Goal: Communication & Community: Answer question/provide support

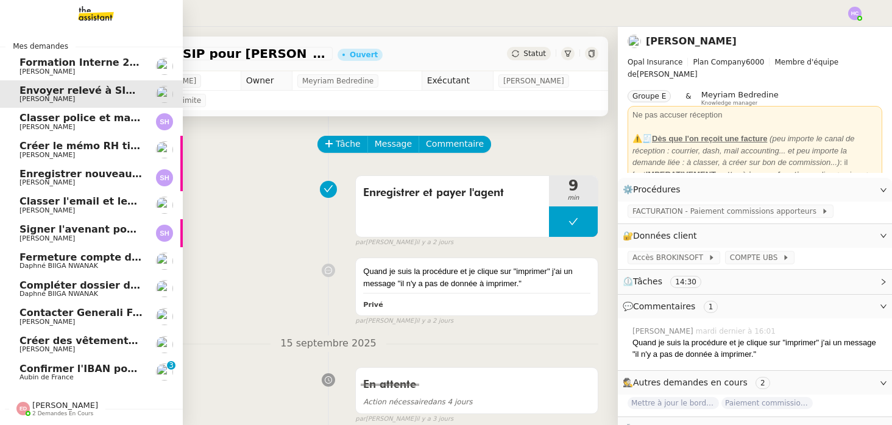
scroll to position [107, 0]
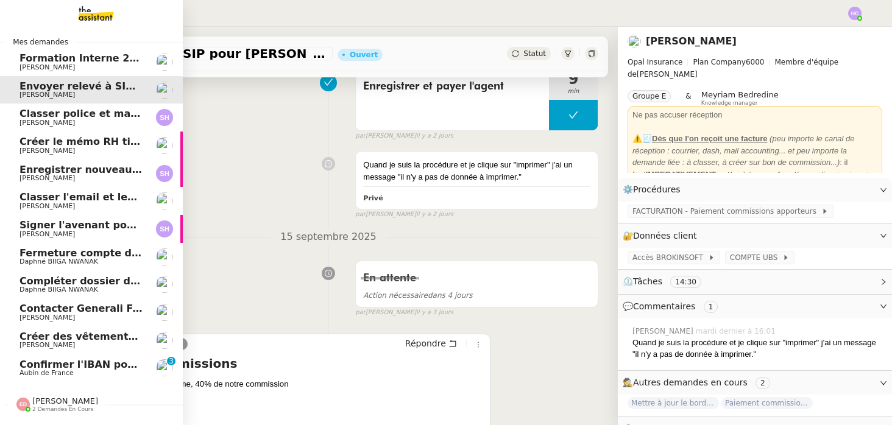
click at [69, 366] on span "Confirmer l'IBAN pour remboursement" at bounding box center [125, 365] width 211 height 12
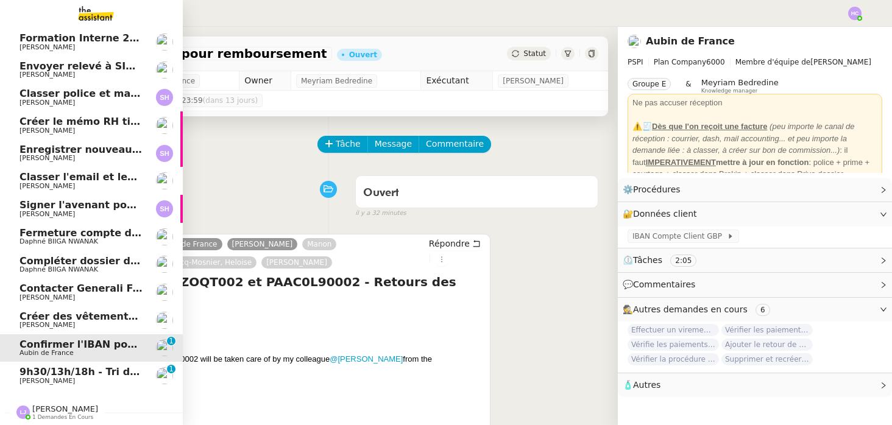
scroll to position [24, 0]
click at [63, 345] on span "Confirmer l'IBAN pour remboursement" at bounding box center [125, 345] width 211 height 12
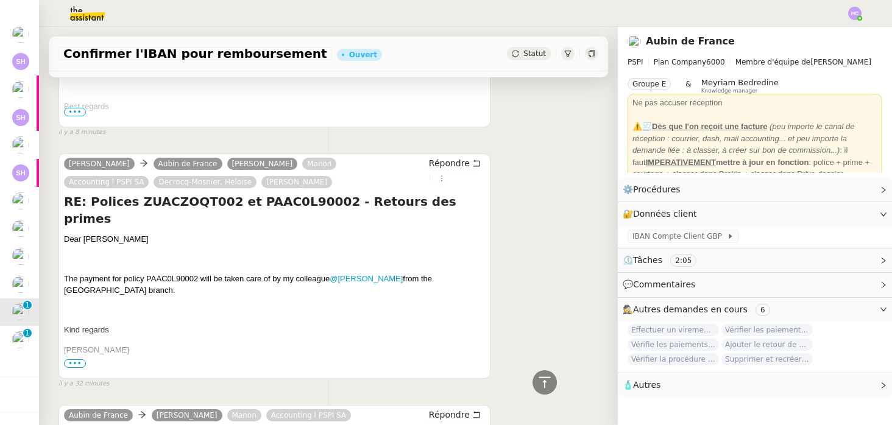
scroll to position [335, 0]
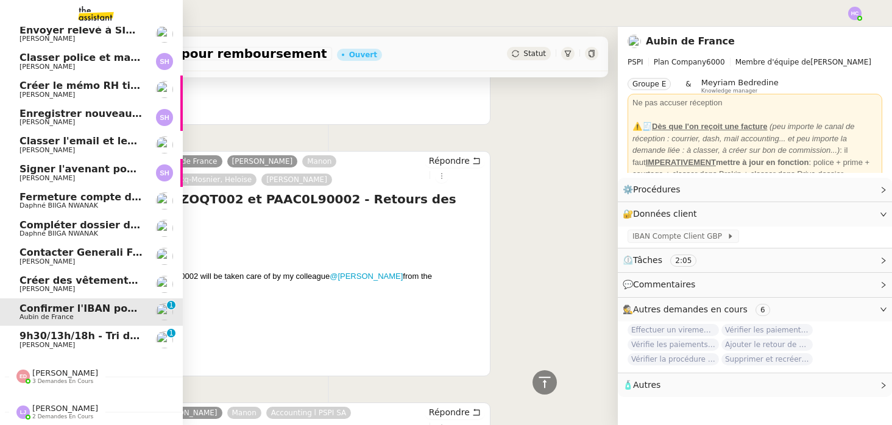
click at [48, 337] on span "9h30/13h/18h - Tri de la boite mail PRO - 12 septembre 2025" at bounding box center [186, 336] width 333 height 12
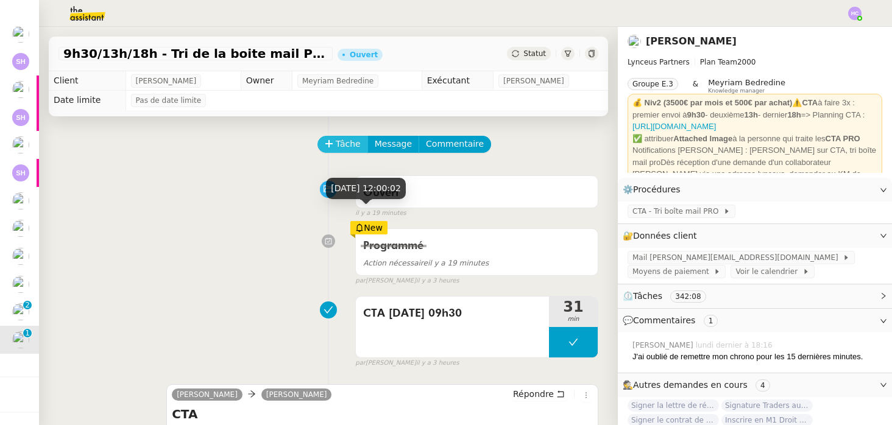
click at [328, 141] on icon at bounding box center [329, 144] width 9 height 9
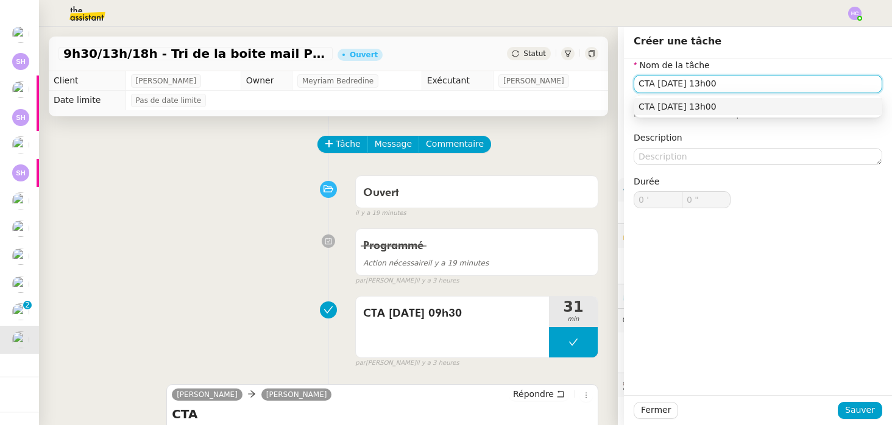
click at [697, 108] on div "CTA [DATE] 13h00" at bounding box center [758, 106] width 239 height 11
type input "CTA [DATE] 13h00"
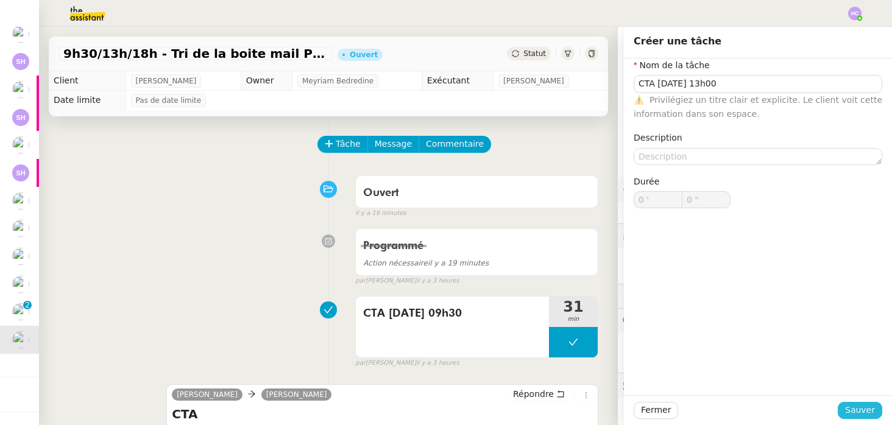
click at [855, 414] on span "Sauver" at bounding box center [860, 411] width 30 height 14
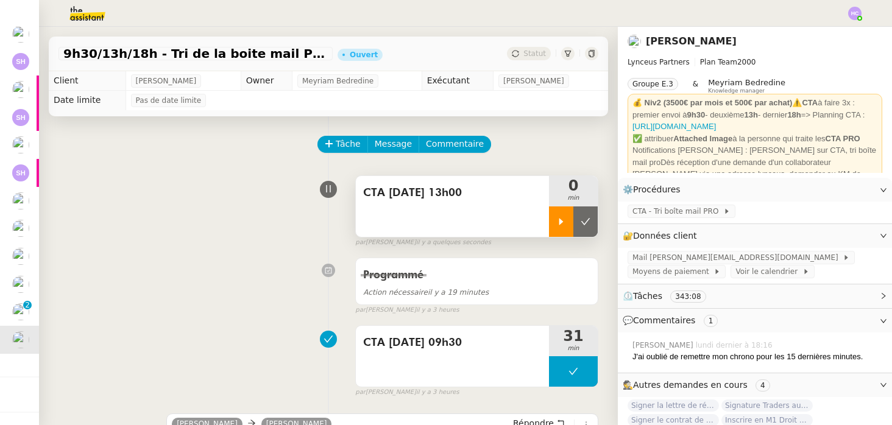
click at [562, 221] on icon at bounding box center [562, 221] width 4 height 7
click at [573, 218] on icon at bounding box center [574, 222] width 10 height 10
click at [561, 219] on icon at bounding box center [561, 222] width 10 height 10
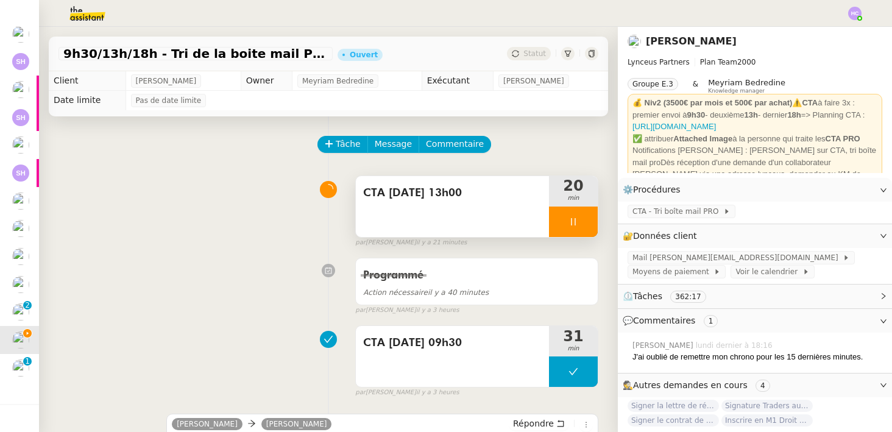
click at [577, 228] on div at bounding box center [573, 222] width 49 height 30
click at [563, 219] on icon at bounding box center [561, 222] width 10 height 10
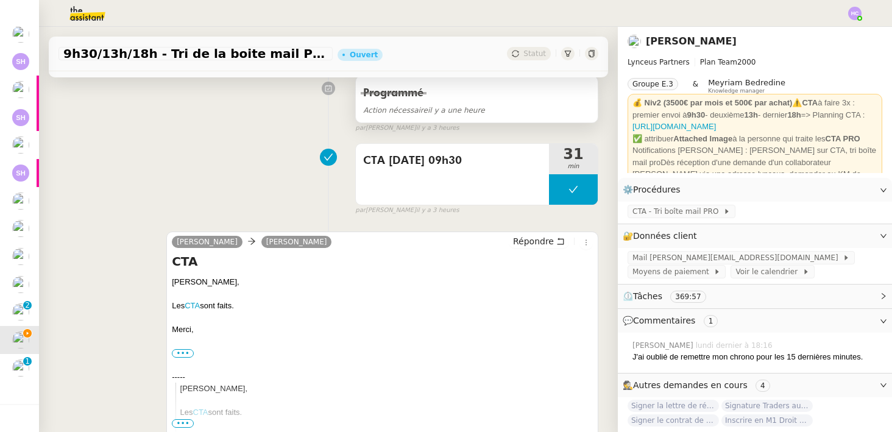
scroll to position [208, 0]
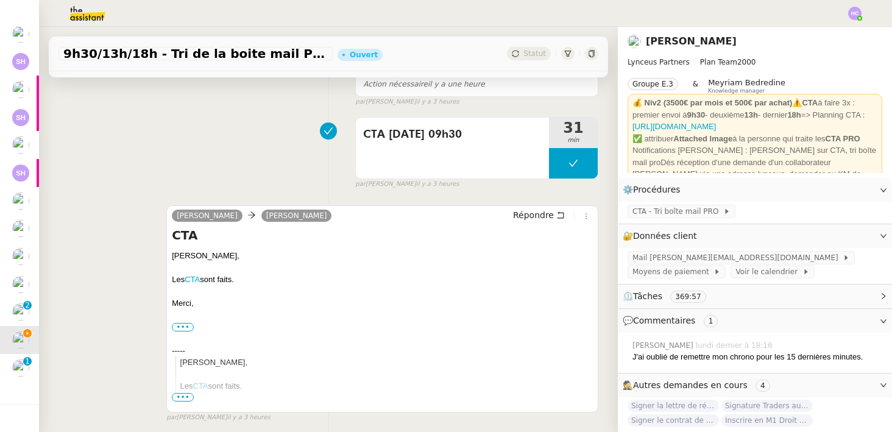
click at [419, 286] on div at bounding box center [382, 291] width 421 height 12
drag, startPoint x: 196, startPoint y: 302, endPoint x: 169, endPoint y: 255, distance: 54.9
click at [169, 255] on div "[PERSON_NAME] [PERSON_NAME] Répondre CTA [PERSON_NAME], Les CTA sont faits. [GE…" at bounding box center [382, 308] width 432 height 207
copy div "[PERSON_NAME], Les CTA sont faits. [GEOGRAPHIC_DATA],"
click at [539, 218] on span "Répondre" at bounding box center [533, 215] width 41 height 12
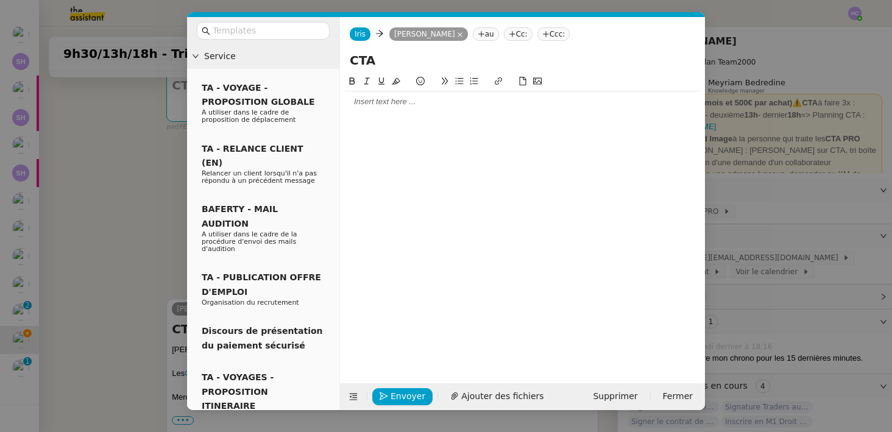
click at [413, 102] on div at bounding box center [522, 101] width 355 height 11
drag, startPoint x: 375, startPoint y: 102, endPoint x: 335, endPoint y: 100, distance: 40.9
click at [335, 100] on nz-layout "Service TA - VOYAGE - PROPOSITION GLOBALE A utiliser dans le cadre de propositi…" at bounding box center [446, 213] width 518 height 393
click at [384, 145] on div "Merci," at bounding box center [522, 146] width 355 height 11
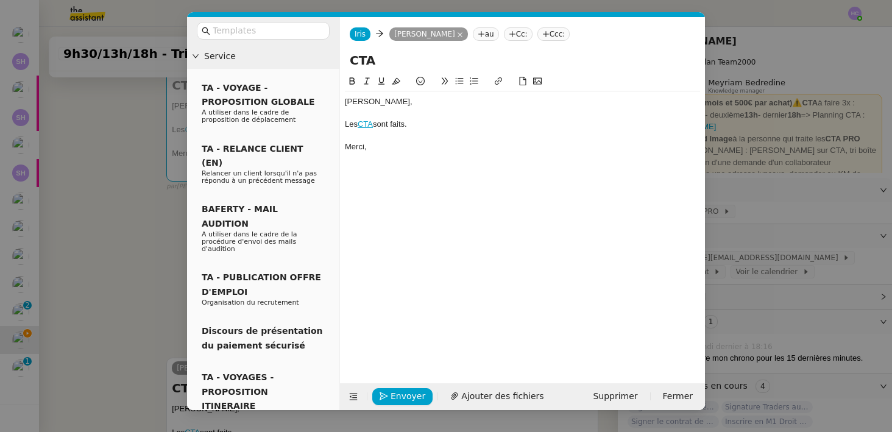
click at [183, 237] on nz-modal-container "Service TA - VOYAGE - PROPOSITION GLOBALE A utiliser dans le cadre de propositi…" at bounding box center [446, 216] width 892 height 432
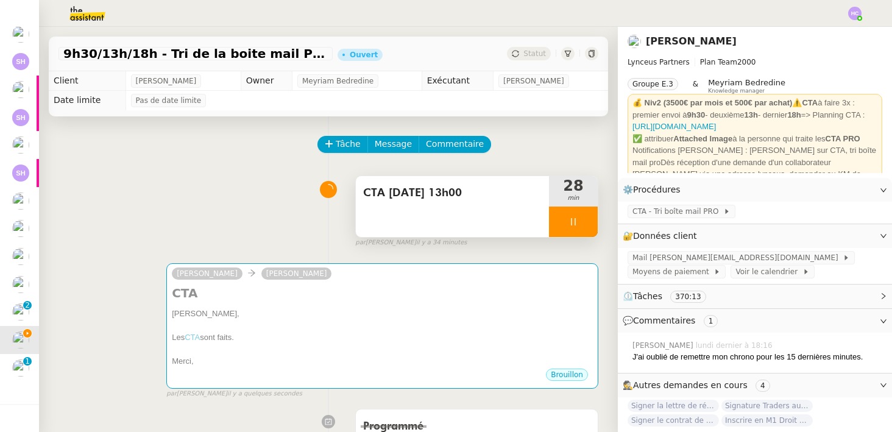
click at [580, 222] on div at bounding box center [573, 222] width 49 height 30
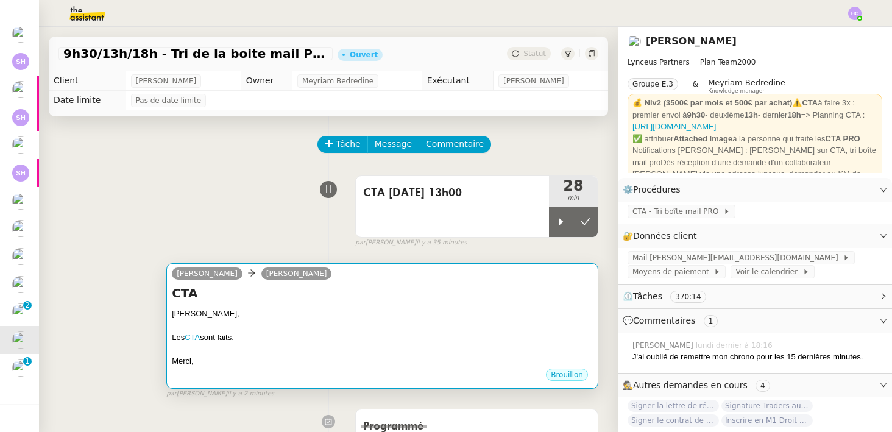
click at [449, 310] on div "[PERSON_NAME]," at bounding box center [382, 314] width 421 height 12
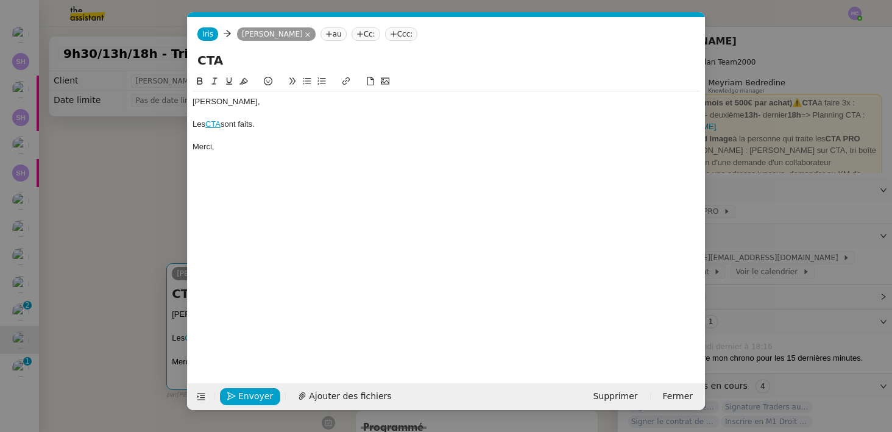
scroll to position [0, 26]
click at [105, 251] on nz-modal-container "Service TA - VOYAGE - PROPOSITION GLOBALE A utiliser dans le cadre de propositi…" at bounding box center [446, 216] width 892 height 432
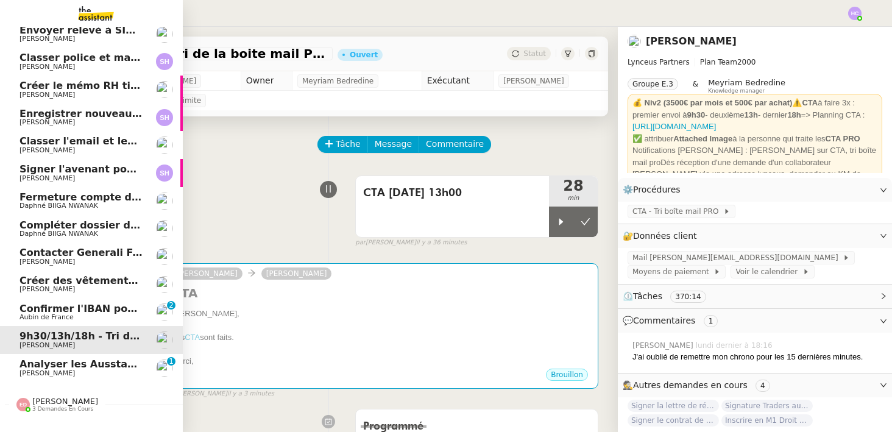
click at [27, 307] on span "Confirmer l'IBAN pour remboursement" at bounding box center [125, 309] width 211 height 12
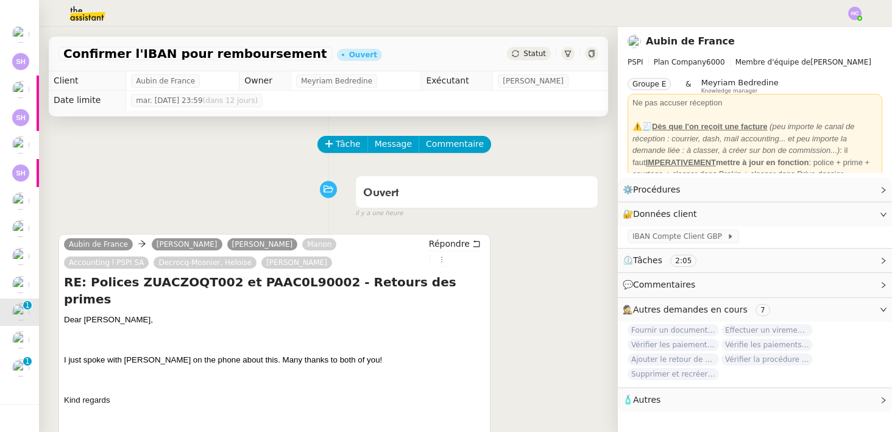
click at [535, 49] on span "Statut" at bounding box center [535, 53] width 23 height 9
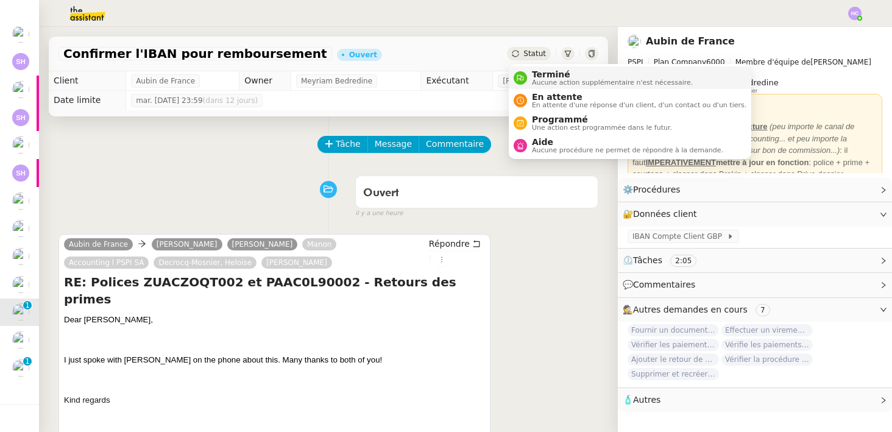
click at [550, 87] on li "Terminé Aucune action supplémentaire n'est nécessaire." at bounding box center [630, 77] width 243 height 23
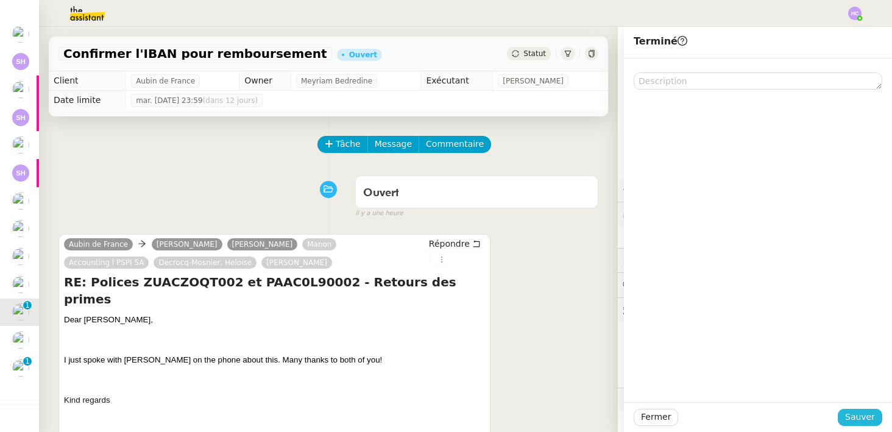
click at [859, 413] on span "Sauver" at bounding box center [860, 417] width 30 height 14
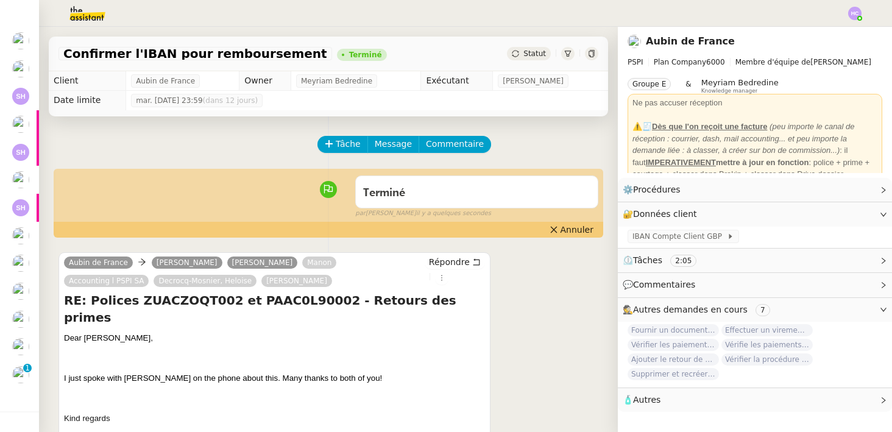
scroll to position [82, 0]
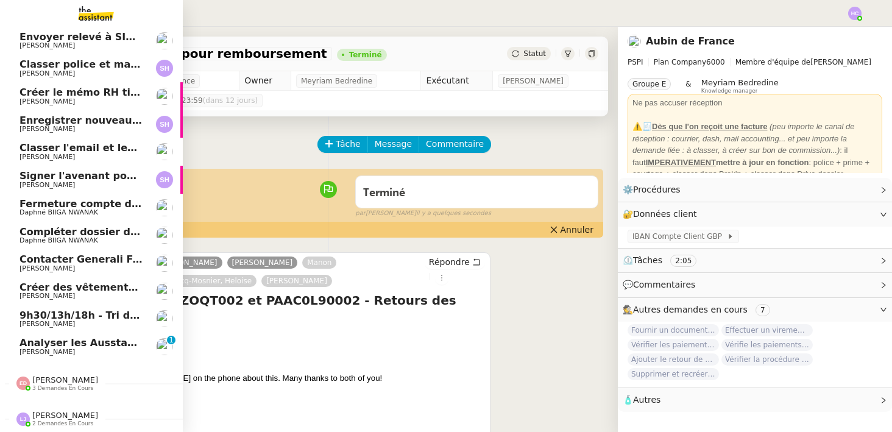
click at [78, 348] on span "Analyser les Ausstandsmeldungen" at bounding box center [114, 343] width 189 height 12
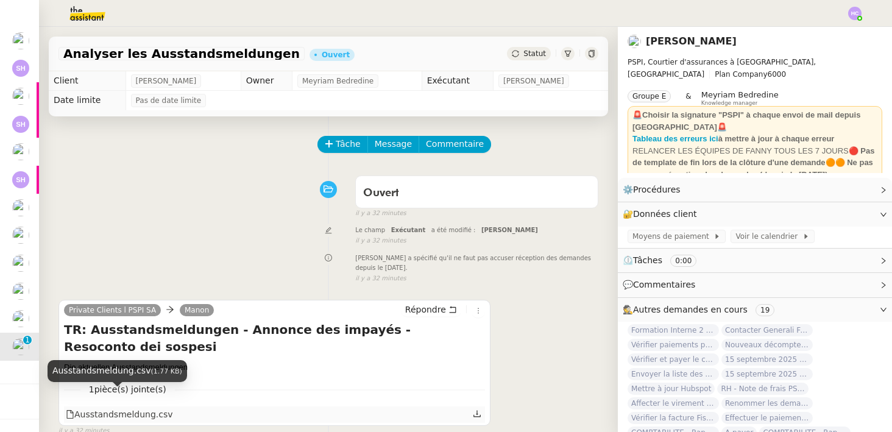
click at [150, 408] on div "Ausstandsmeldung.csv" at bounding box center [119, 415] width 107 height 14
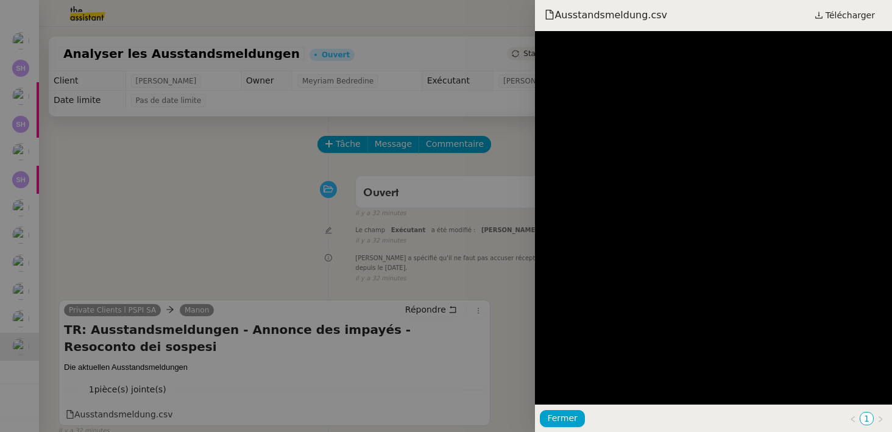
click at [152, 234] on div at bounding box center [446, 216] width 892 height 432
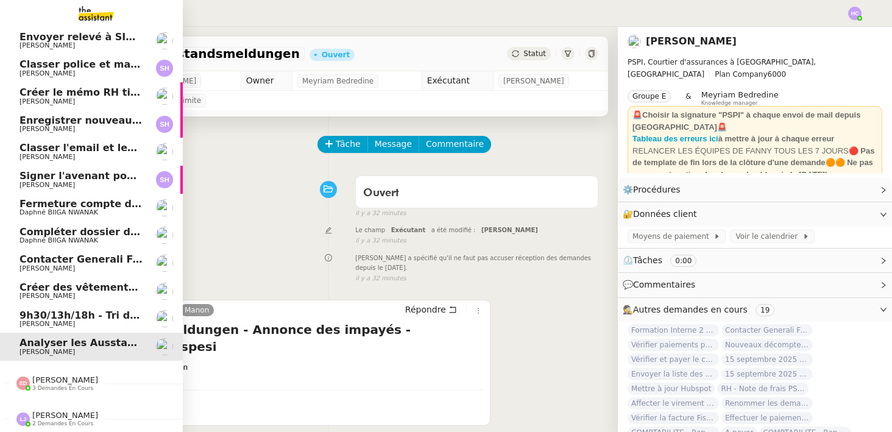
click at [83, 313] on span "9h30/13h/18h - Tri de la boite mail PRO - 12 septembre 2025" at bounding box center [186, 316] width 333 height 12
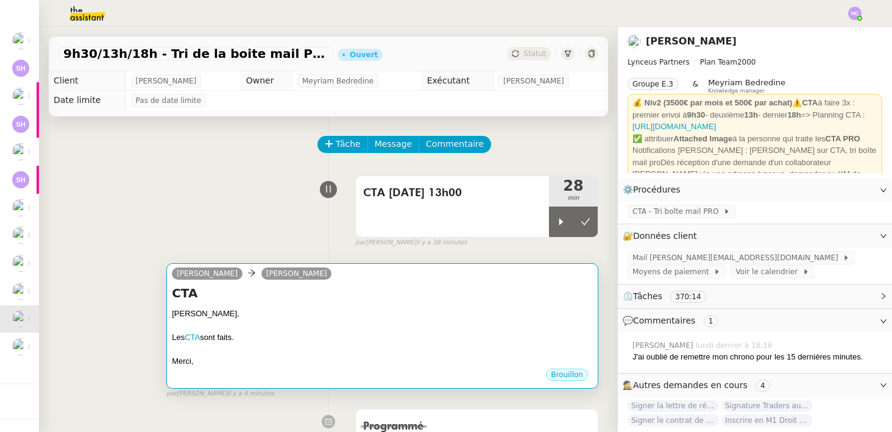
click at [350, 308] on div "[PERSON_NAME]," at bounding box center [382, 314] width 421 height 12
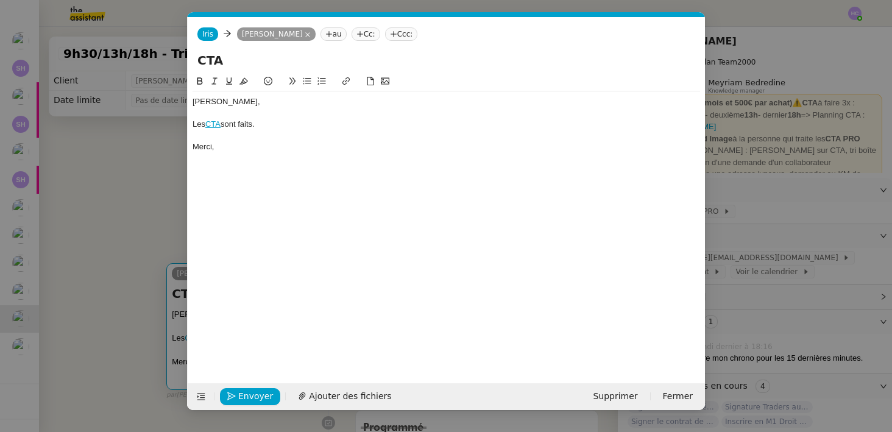
scroll to position [0, 26]
click at [163, 249] on nz-modal-container "Service TA - VOYAGE - PROPOSITION GLOBALE A utiliser dans le cadre de propositi…" at bounding box center [446, 216] width 892 height 432
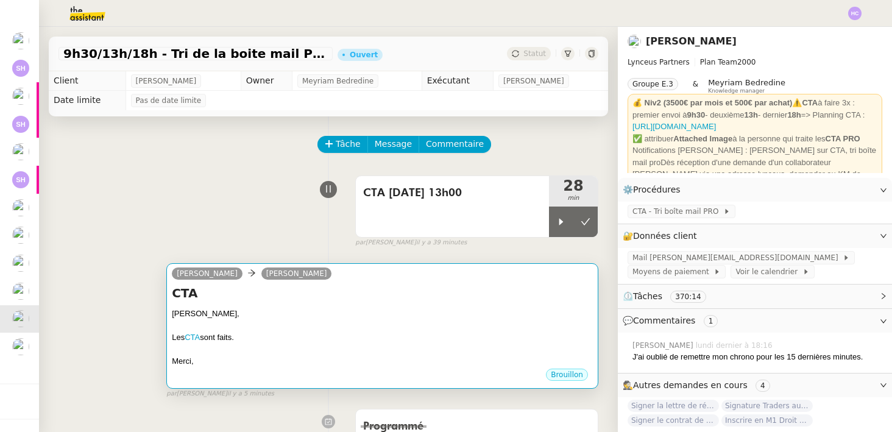
click at [456, 302] on div "CTA [PERSON_NAME] CTA sont faits. [GEOGRAPHIC_DATA], •••" at bounding box center [382, 326] width 421 height 83
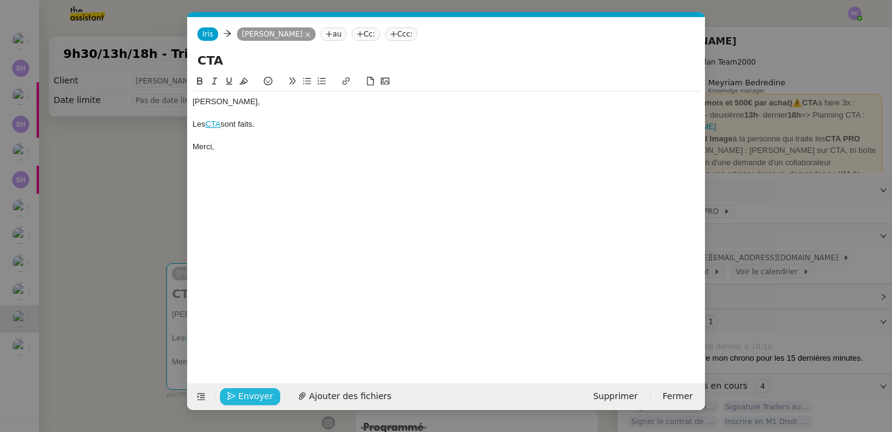
scroll to position [54, 0]
click at [261, 397] on span "Envoyer" at bounding box center [255, 396] width 35 height 14
click at [261, 395] on span "Confirmer l'envoi" at bounding box center [274, 396] width 73 height 14
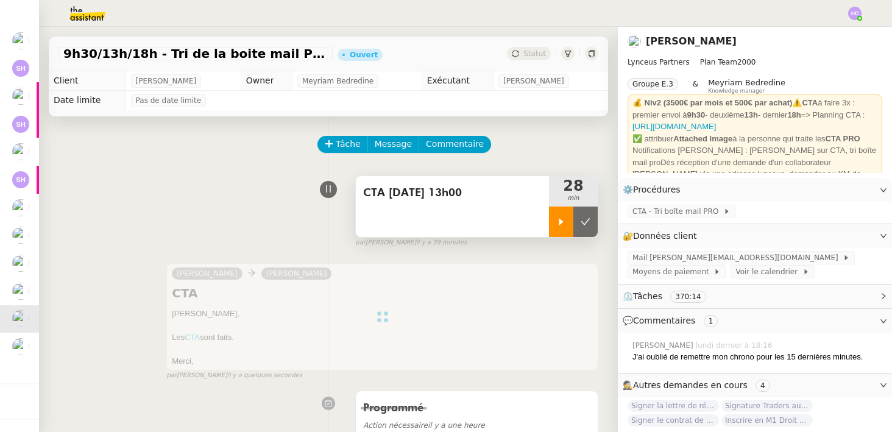
click at [568, 232] on div at bounding box center [561, 222] width 24 height 30
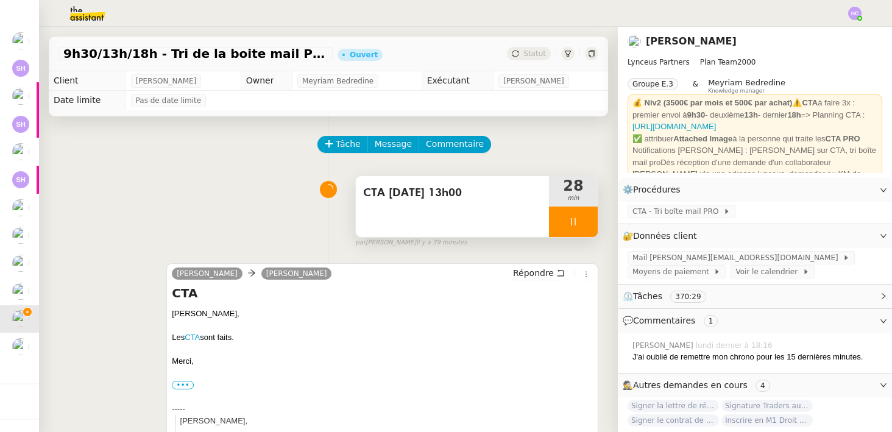
click at [572, 222] on icon at bounding box center [574, 222] width 10 height 10
click at [586, 223] on icon at bounding box center [585, 221] width 9 height 7
